Goal: Information Seeking & Learning: Learn about a topic

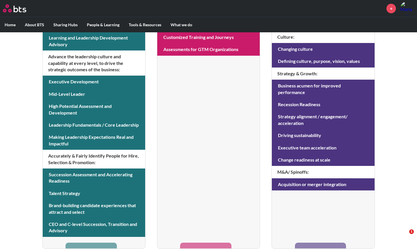
scroll to position [245, 0]
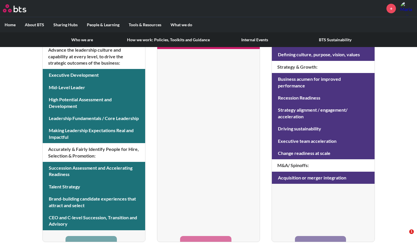
click at [143, 39] on link "How we work: Policies, Toolkits and Guidance" at bounding box center [168, 39] width 92 height 15
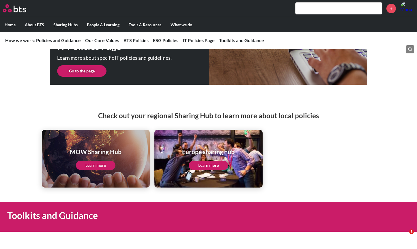
scroll to position [1099, 0]
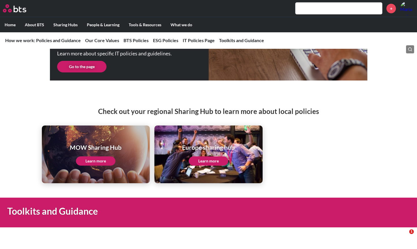
click at [99, 159] on link "Learn more" at bounding box center [96, 161] width 40 height 9
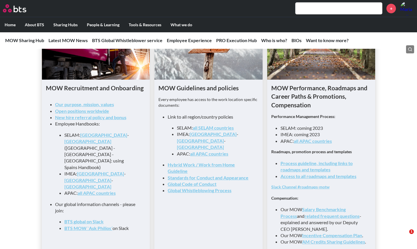
scroll to position [591, 0]
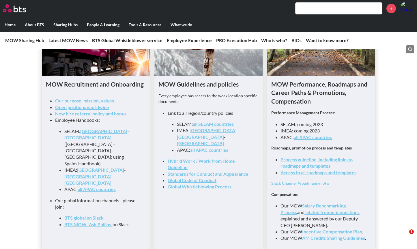
click at [115, 116] on link "New hire referral policy and bonus" at bounding box center [90, 113] width 71 height 5
click at [88, 134] on link "Spain" at bounding box center [103, 131] width 47 height 5
click at [223, 127] on link "all SELAM countries" at bounding box center [213, 123] width 41 height 5
click at [229, 127] on link "all SELAM countries" at bounding box center [213, 123] width 41 height 5
click at [224, 158] on link "Hybrid Work / Work from Home Guideline" at bounding box center [201, 164] width 67 height 12
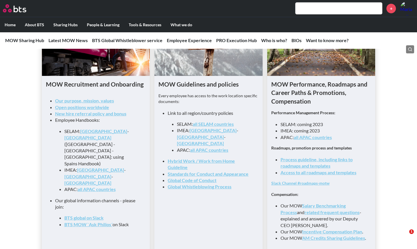
click at [240, 171] on link "Standards for Conduct and Appearance" at bounding box center [208, 173] width 81 height 5
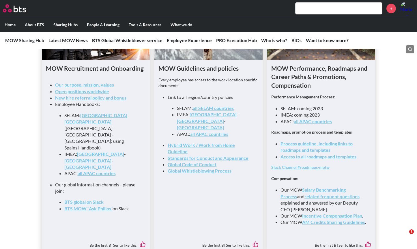
scroll to position [608, 0]
click at [223, 110] on link "all SELAM countries" at bounding box center [213, 107] width 41 height 5
click at [345, 193] on link "Salary Benchmarking Process" at bounding box center [313, 193] width 65 height 12
click at [315, 123] on link "all APAC countries" at bounding box center [313, 120] width 38 height 5
click at [349, 218] on link "Incentive Compensation Plan" at bounding box center [332, 215] width 60 height 5
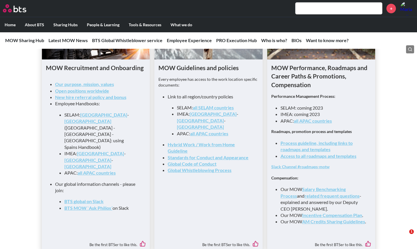
click at [331, 224] on link "AM Credits Sharing Guidelines" at bounding box center [333, 221] width 63 height 5
click at [327, 151] on link "Process guideline, including links to roadmaps and templates" at bounding box center [317, 146] width 72 height 12
